Goal: Task Accomplishment & Management: Use online tool/utility

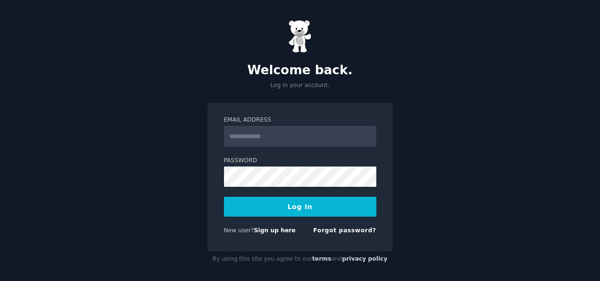
click at [248, 134] on input "Email Address" at bounding box center [300, 136] width 153 height 21
type input "**********"
click at [281, 206] on button "Log In" at bounding box center [300, 207] width 153 height 20
